Goal: Contribute content

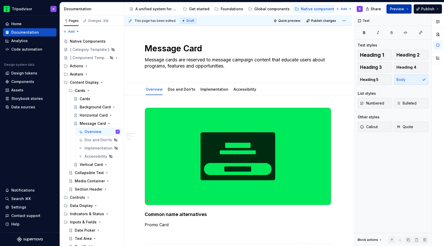
scroll to position [206, 0]
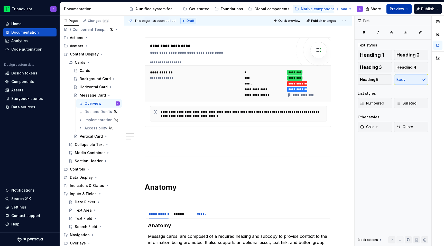
click at [397, 10] on span "Preview" at bounding box center [397, 8] width 14 height 5
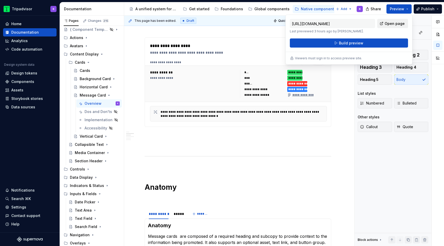
click at [396, 23] on span "Open page" at bounding box center [395, 23] width 20 height 5
click at [342, 41] on span "Build preview" at bounding box center [351, 43] width 24 height 5
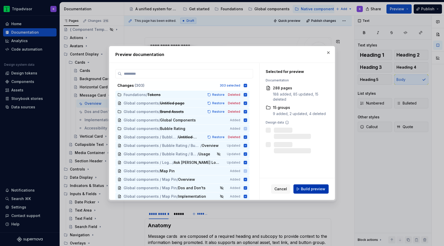
click at [311, 190] on span "Build preview" at bounding box center [313, 188] width 24 height 5
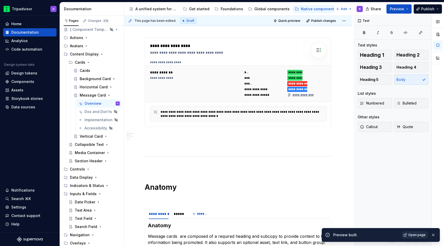
click at [415, 235] on span "Open page" at bounding box center [416, 235] width 17 height 4
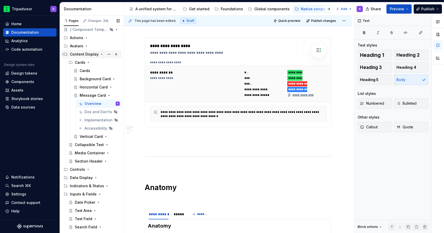
click at [100, 55] on icon "Page tree" at bounding box center [102, 54] width 4 height 4
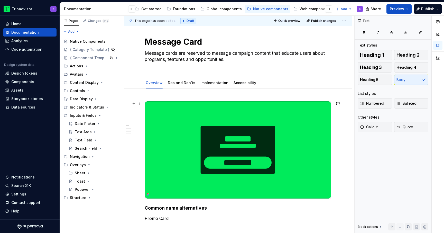
scroll to position [0, 0]
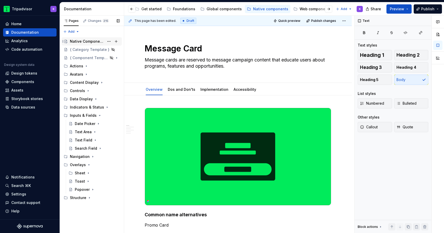
click at [79, 43] on div "Native Components" at bounding box center [87, 41] width 34 height 5
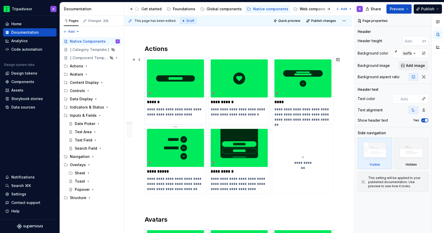
scroll to position [58, 0]
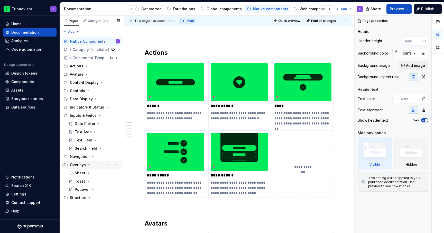
click at [88, 165] on icon "Page tree" at bounding box center [88, 164] width 1 height 1
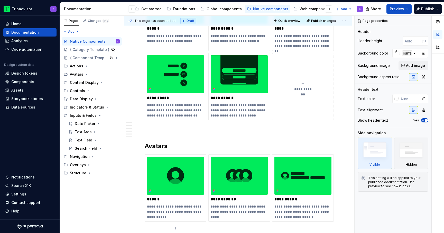
scroll to position [116, 0]
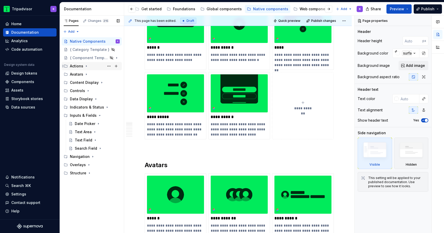
click at [85, 68] on div "Actions" at bounding box center [95, 65] width 50 height 7
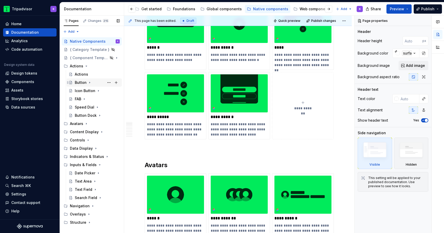
click at [90, 80] on icon "Page tree" at bounding box center [90, 82] width 4 height 4
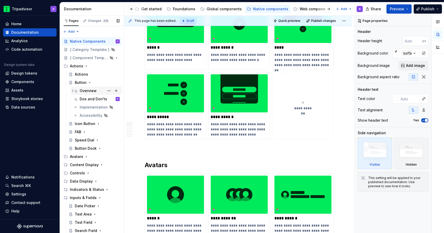
click at [95, 90] on div "Overview" at bounding box center [88, 90] width 17 height 5
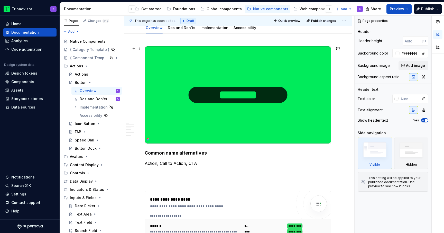
scroll to position [70, 0]
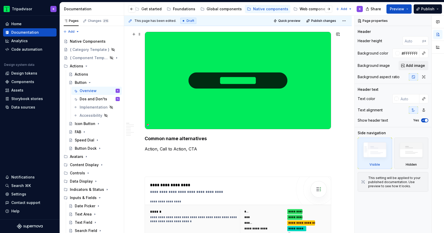
click at [208, 92] on img at bounding box center [238, 80] width 186 height 97
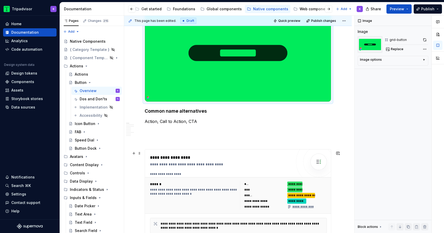
scroll to position [134, 0]
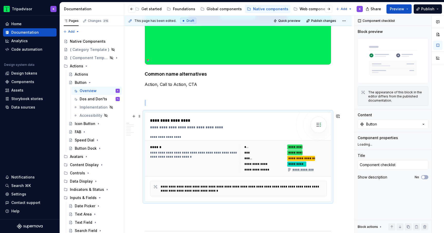
click at [221, 142] on div "**********" at bounding box center [238, 158] width 187 height 36
type textarea "*"
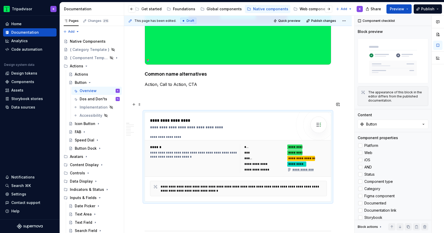
click at [211, 102] on p at bounding box center [238, 103] width 186 height 6
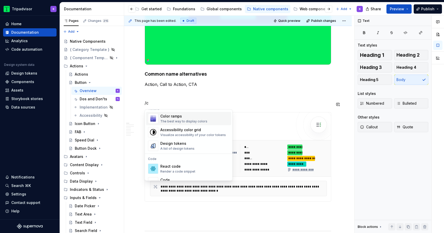
scroll to position [0, 0]
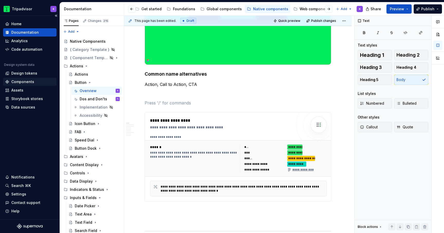
click at [20, 82] on div "Components" at bounding box center [22, 81] width 23 height 5
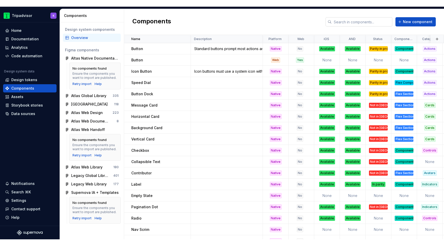
scroll to position [85, 0]
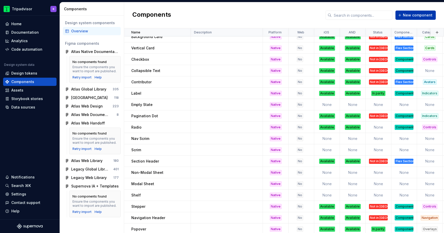
click at [411, 16] on span "New component" at bounding box center [418, 15] width 30 height 5
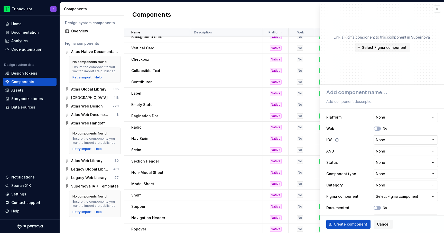
click at [383, 140] on html "Tripadvisor K Home Documentation Analytics Code automation Design system data D…" at bounding box center [222, 116] width 444 height 233
click at [385, 142] on html "Tripadvisor K Home Documentation Analytics Code automation Design system data D…" at bounding box center [222, 116] width 444 height 233
click at [437, 10] on button "button" at bounding box center [437, 8] width 7 height 7
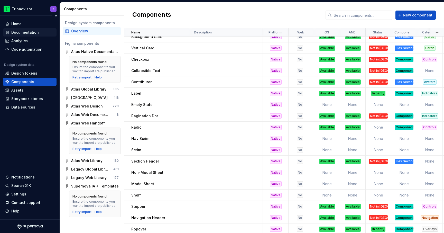
drag, startPoint x: 25, startPoint y: 37, endPoint x: 25, endPoint y: 30, distance: 7.4
click at [25, 37] on div "Analytics" at bounding box center [29, 41] width 53 height 8
click at [25, 30] on div "Documentation" at bounding box center [24, 32] width 27 height 5
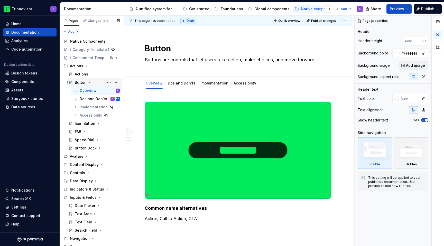
click at [89, 83] on icon "Page tree" at bounding box center [90, 82] width 4 height 4
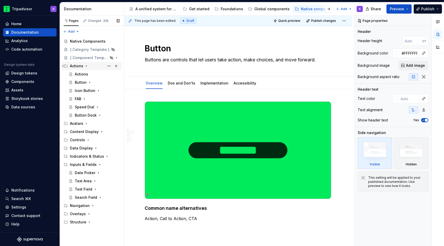
click at [86, 68] on icon "Page tree" at bounding box center [86, 66] width 4 height 4
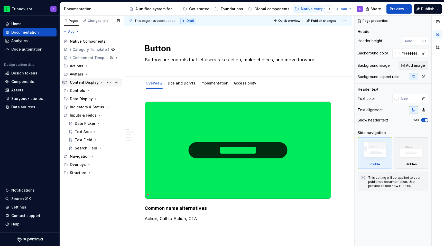
click at [100, 83] on icon "Page tree" at bounding box center [102, 82] width 4 height 4
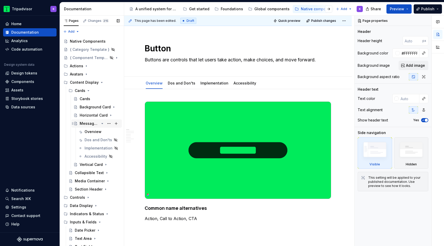
click at [102, 123] on icon "Page tree" at bounding box center [102, 123] width 1 height 1
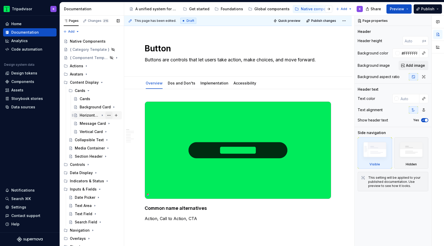
click at [108, 116] on button "Page tree" at bounding box center [108, 115] width 7 height 7
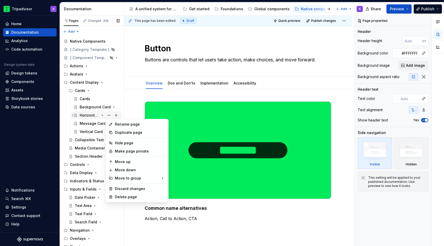
click at [100, 116] on div "Pages Changes 215 Add Accessibility guide for tree Page tree. Navigate the tree…" at bounding box center [92, 132] width 64 height 233
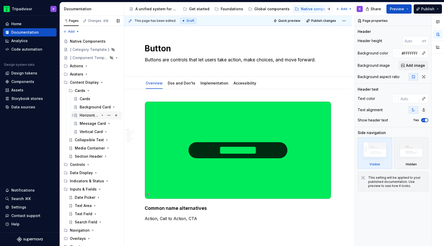
click at [101, 115] on icon "Page tree" at bounding box center [102, 115] width 4 height 4
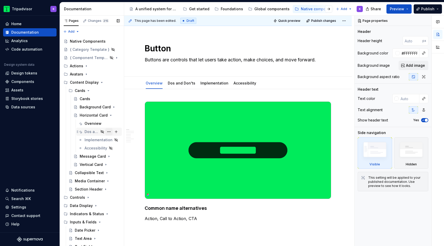
click at [108, 131] on button "Page tree" at bounding box center [108, 131] width 7 height 7
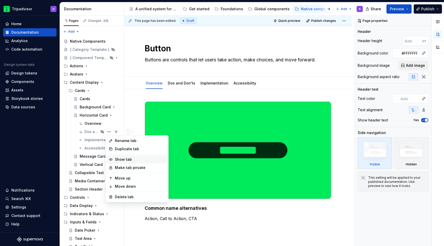
click at [121, 161] on div "Show tab" at bounding box center [140, 159] width 50 height 5
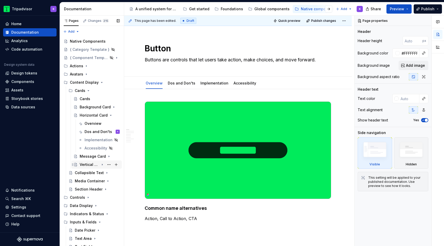
click at [102, 165] on icon "Page tree" at bounding box center [102, 164] width 1 height 1
click at [98, 180] on div "Dos and Don'ts" at bounding box center [95, 181] width 20 height 5
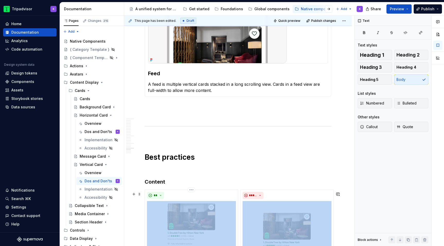
scroll to position [1298, 0]
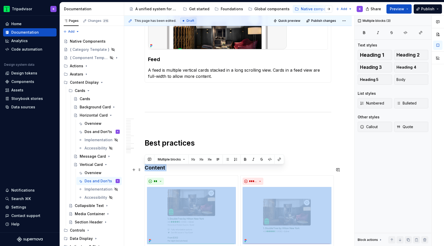
drag, startPoint x: 152, startPoint y: 154, endPoint x: 142, endPoint y: 169, distance: 18.5
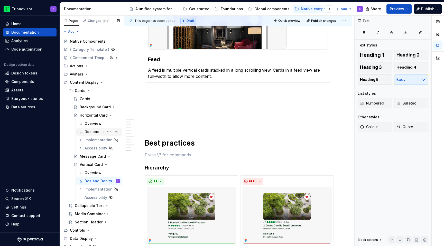
click at [97, 129] on div "Dos and Don'ts K" at bounding box center [102, 131] width 35 height 7
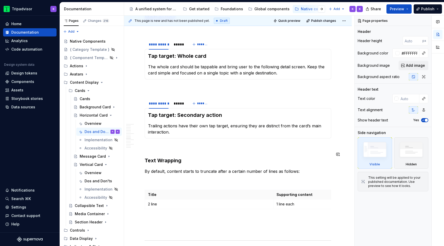
scroll to position [518, 0]
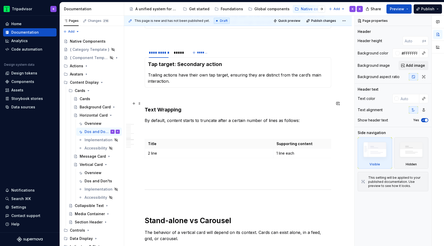
click at [196, 94] on p at bounding box center [238, 97] width 186 height 6
type textarea "*"
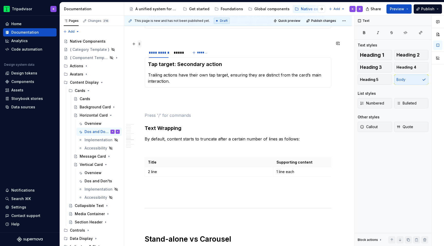
click at [139, 44] on span at bounding box center [139, 43] width 4 height 7
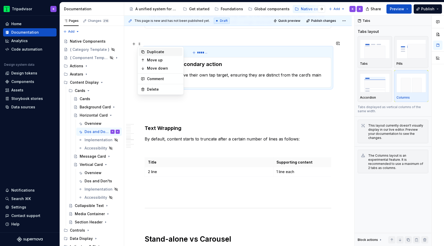
click at [154, 51] on div "Duplicate" at bounding box center [163, 51] width 33 height 5
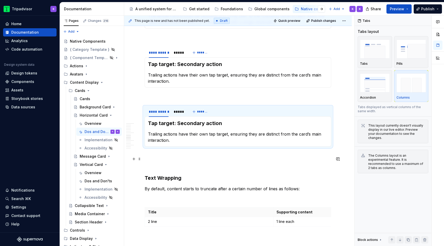
click at [155, 162] on p at bounding box center [238, 165] width 186 height 6
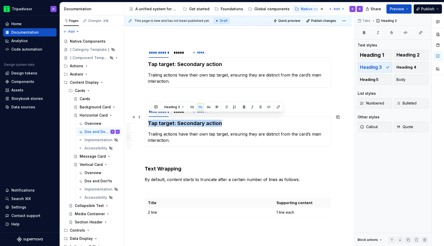
drag, startPoint x: 226, startPoint y: 119, endPoint x: 148, endPoint y: 118, distance: 78.1
click at [148, 120] on h3 "Tap target: Secondary action" at bounding box center [238, 123] width 180 height 7
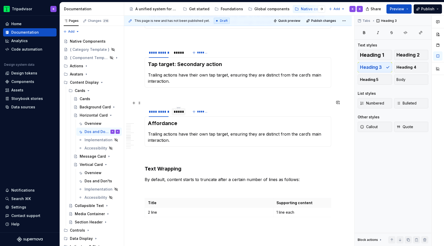
click at [180, 109] on div "*****" at bounding box center [179, 111] width 10 height 5
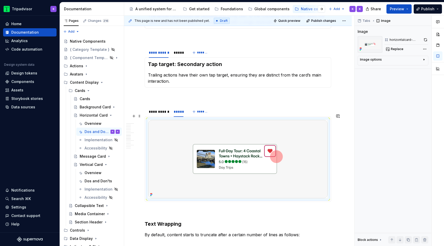
click at [195, 126] on img at bounding box center [237, 159] width 179 height 78
click at [397, 49] on span "Replace" at bounding box center [397, 49] width 13 height 4
type textarea "*"
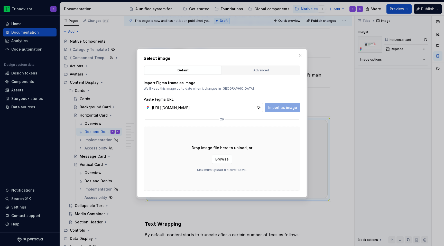
scroll to position [0, 136]
type input "[URL][DOMAIN_NAME]"
click at [290, 107] on span "Import as image" at bounding box center [282, 107] width 29 height 5
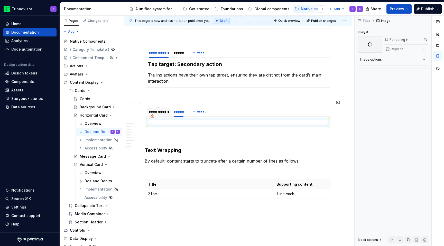
click at [163, 109] on div "**********" at bounding box center [159, 111] width 20 height 5
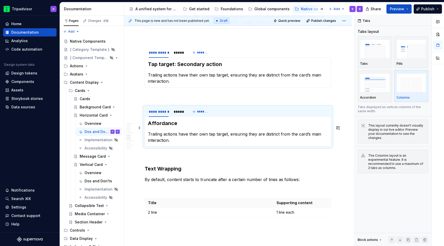
click at [179, 133] on p "Trailing actions have their own tap target, ensuring they are distinct from the…" at bounding box center [238, 137] width 180 height 12
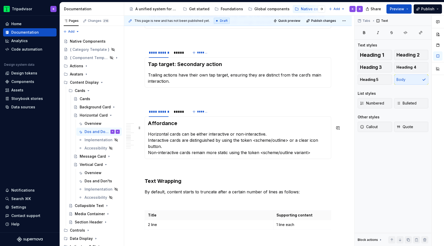
click at [147, 135] on div "Affordance Horizontal cards can be either interactive or non-interactive. Inter…" at bounding box center [238, 137] width 186 height 43
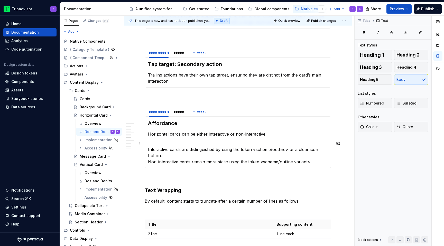
click at [168, 152] on p "Interactive cards are distinguished by using the token <scheme/outline> or a cl…" at bounding box center [238, 155] width 180 height 18
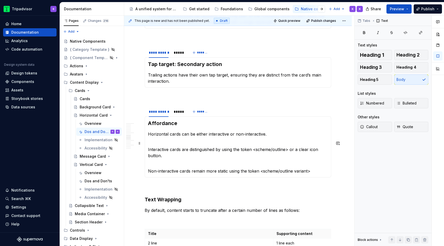
click at [148, 143] on div "Affordance Horizontal cards can be either interactive or non-interactive. Inter…" at bounding box center [238, 146] width 186 height 61
click at [400, 104] on icon "button" at bounding box center [398, 103] width 4 height 4
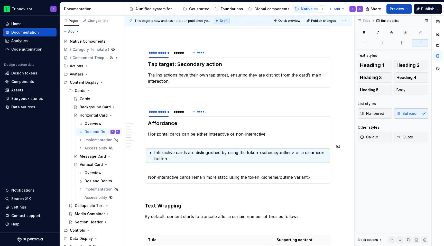
click at [151, 143] on section-item-column "Affordance Horizontal cards can be either interactive or non-interactive. Inter…" at bounding box center [238, 150] width 180 height 61
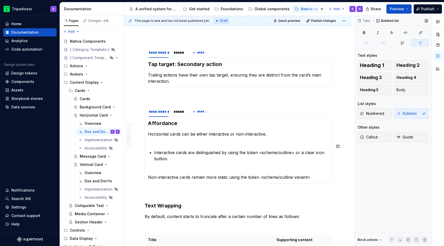
click at [151, 138] on section-item-column "Affordance Horizontal cards can be either interactive or non-interactive. Inter…" at bounding box center [238, 150] width 180 height 61
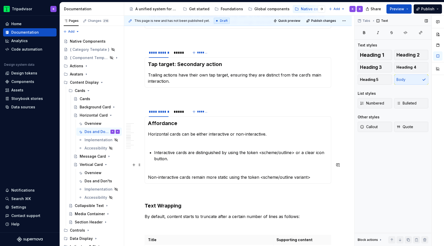
click at [148, 168] on p "Non-interactive cards remain more static using the token <scheme/outline varian…" at bounding box center [238, 174] width 180 height 12
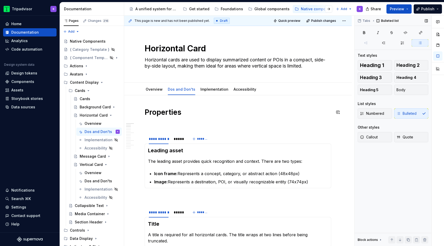
type textarea "*"
